Goal: Submit feedback/report problem

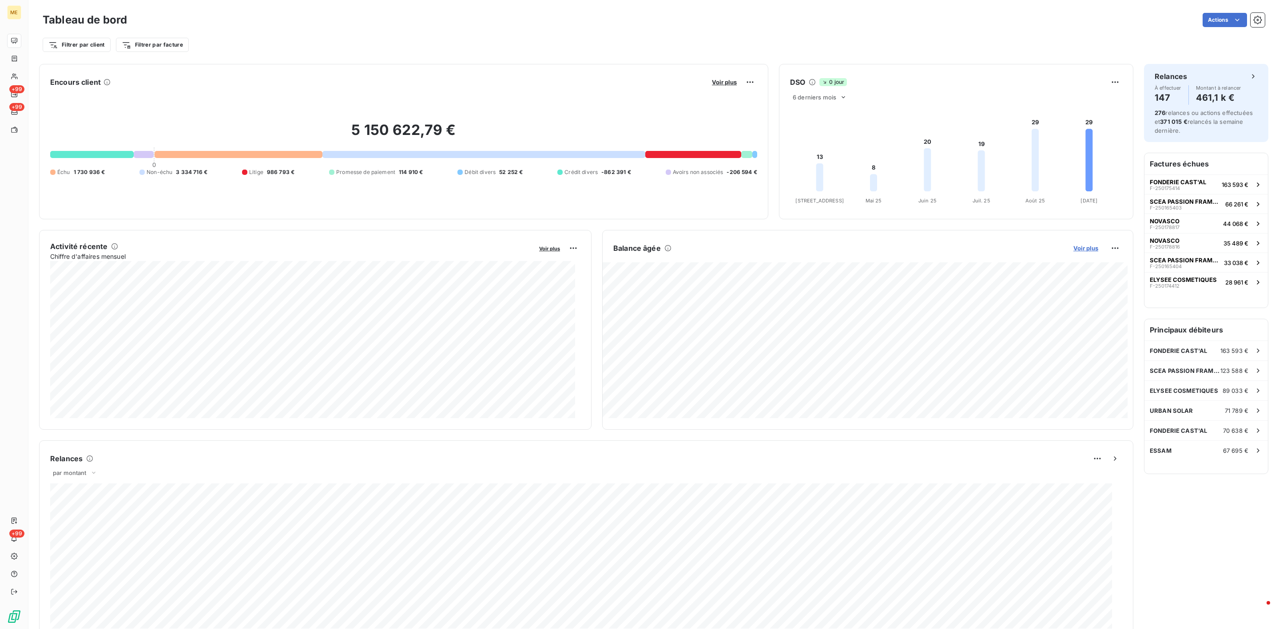
click at [653, 251] on span "Voir plus" at bounding box center [1086, 248] width 25 height 7
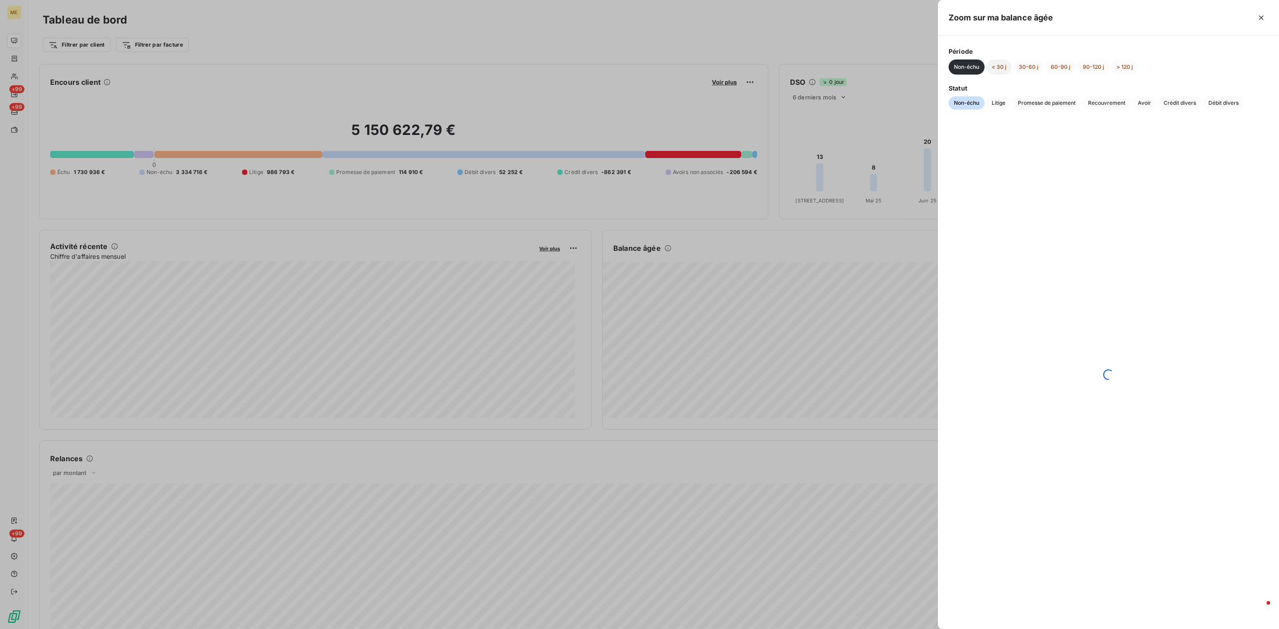
click at [653, 67] on button "< 30 j" at bounding box center [999, 67] width 25 height 15
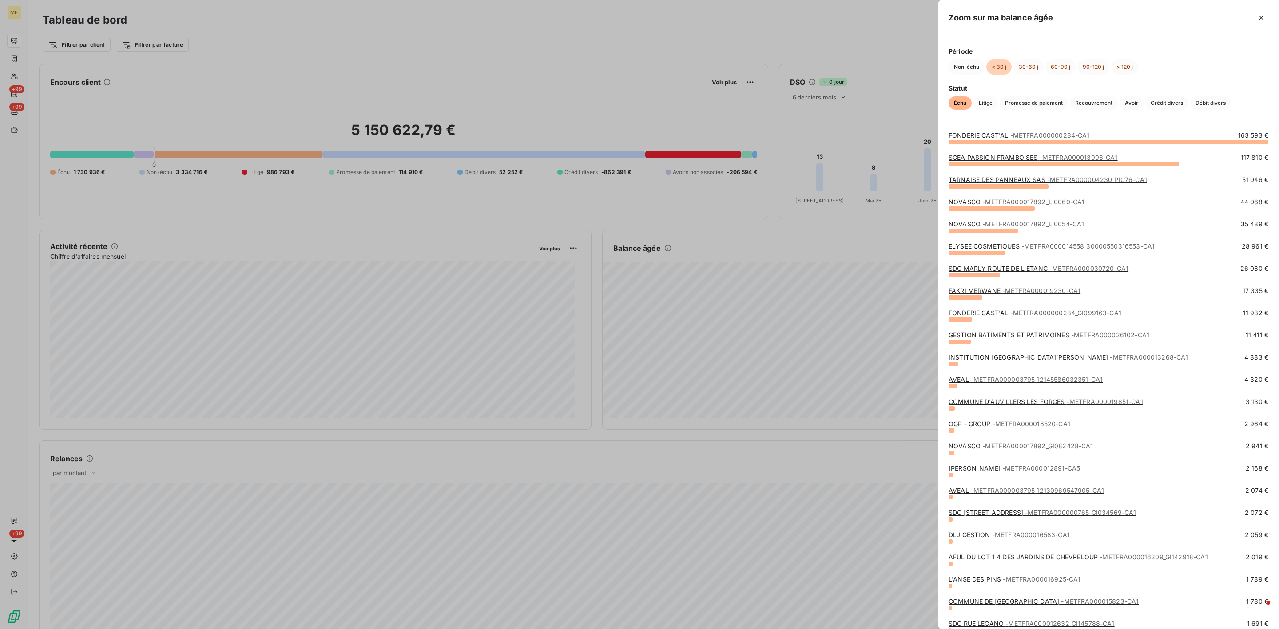
click at [653, 172] on div "SCEA PASSION FRAMBOISES - METFRA000013996-CA1 117 810 €" at bounding box center [1109, 164] width 320 height 22
click at [653, 178] on span "- METFRA000004230_PIC76-CA1" at bounding box center [1097, 180] width 100 height 8
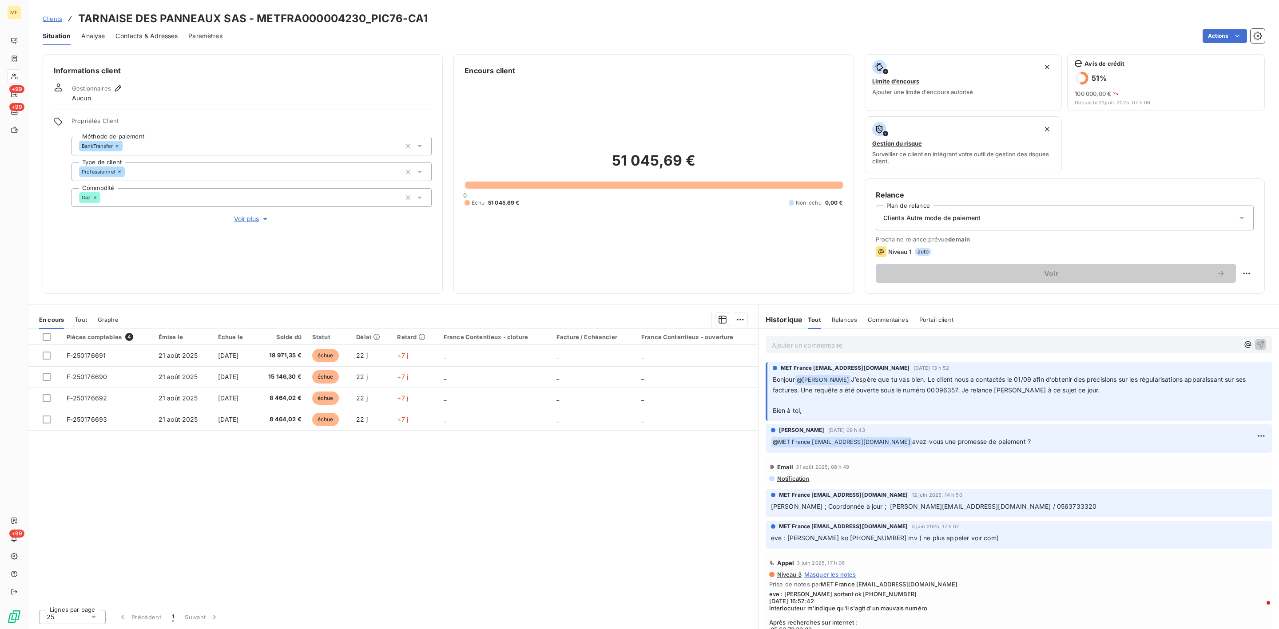
click at [653, 334] on p "Ajouter un commentaire ﻿" at bounding box center [1005, 345] width 467 height 11
